Goal: Task Accomplishment & Management: Use online tool/utility

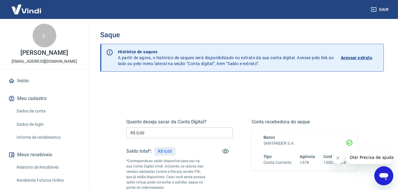
click at [145, 131] on input "R$ 0,00" at bounding box center [179, 132] width 106 height 11
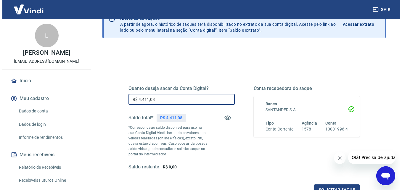
scroll to position [44, 0]
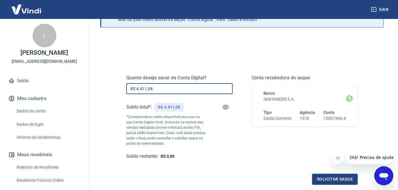
type input "R$ 4.411,08"
click at [336, 158] on icon "Fechar mensagem da empresa" at bounding box center [337, 158] width 5 height 5
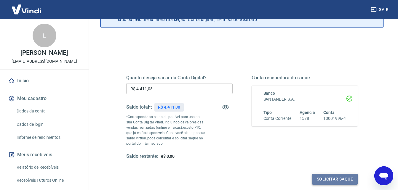
click at [335, 177] on button "Solicitar saque" at bounding box center [335, 179] width 46 height 11
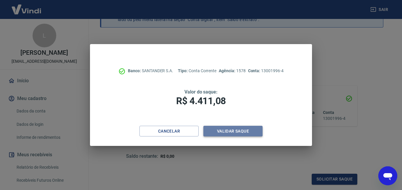
click at [247, 134] on button "Validar saque" at bounding box center [232, 131] width 59 height 11
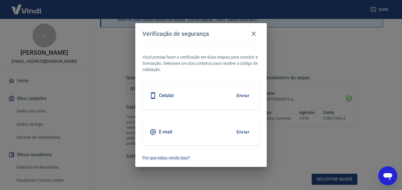
click at [247, 134] on button "Enviar" at bounding box center [242, 132] width 19 height 12
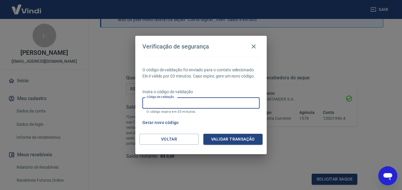
click at [192, 102] on input "Código de validação" at bounding box center [200, 102] width 117 height 11
paste input "833884"
type input "833884"
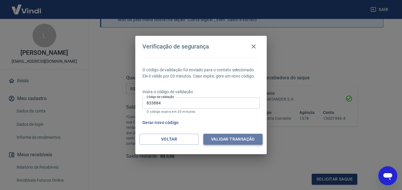
click at [224, 137] on button "Validar transação" at bounding box center [232, 139] width 59 height 11
